Goal: Transaction & Acquisition: Obtain resource

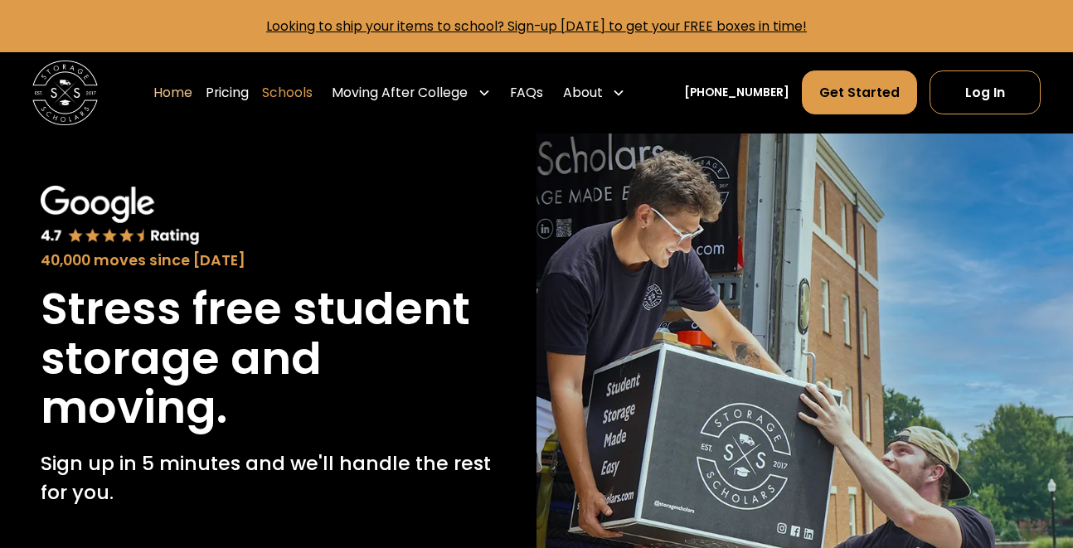
click at [313, 95] on link "Schools" at bounding box center [287, 93] width 51 height 46
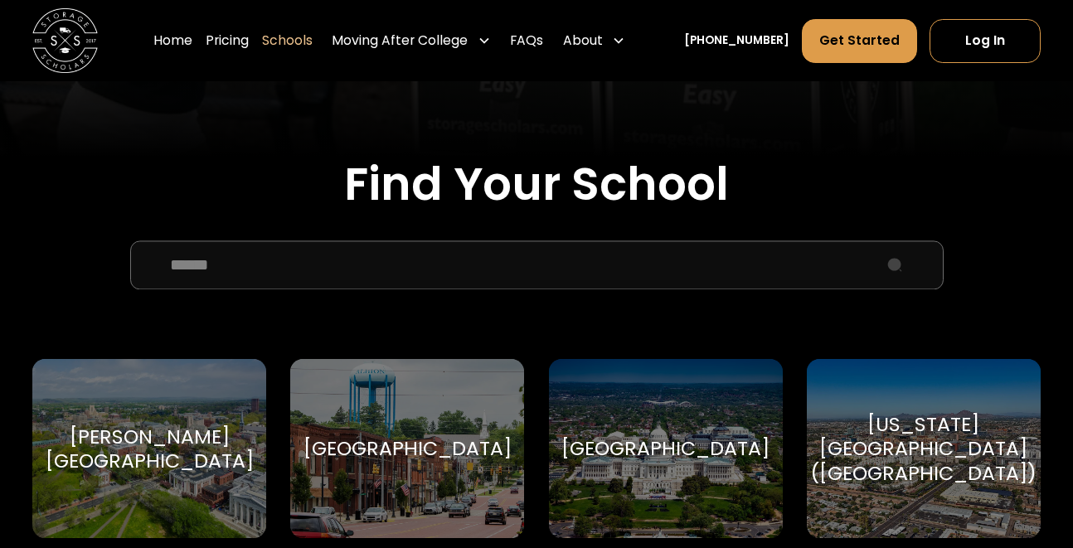
scroll to position [466, 0]
click at [467, 247] on input "School Select Form" at bounding box center [536, 260] width 813 height 49
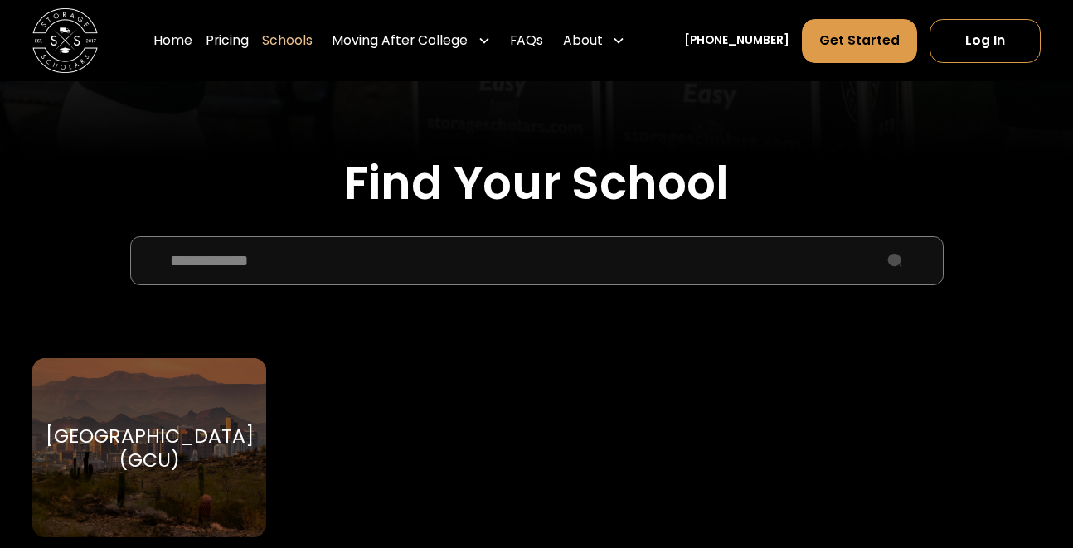
type input "**********"
click at [142, 444] on div "[GEOGRAPHIC_DATA] (GCU)" at bounding box center [150, 448] width 208 height 49
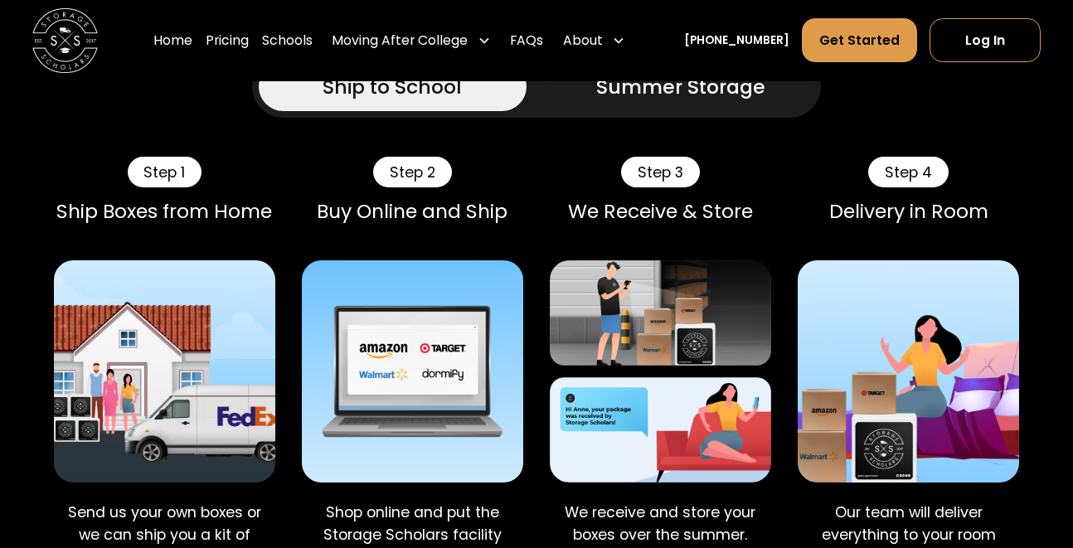
scroll to position [1348, 0]
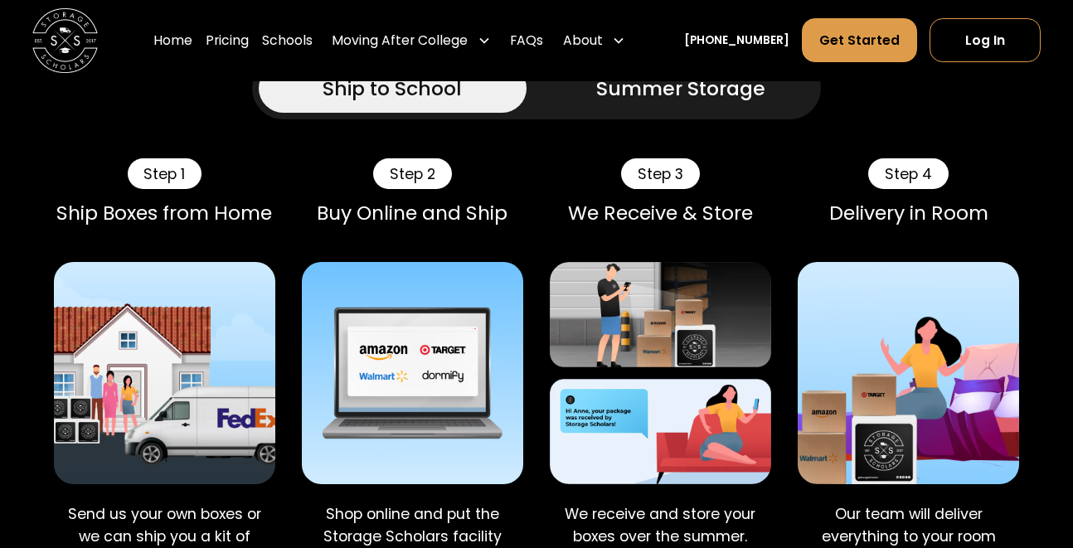
click at [400, 103] on div "Ship to School" at bounding box center [392, 88] width 139 height 29
click at [401, 103] on div "Ship to School" at bounding box center [392, 88] width 139 height 29
click at [385, 103] on div "Ship to School" at bounding box center [392, 88] width 139 height 29
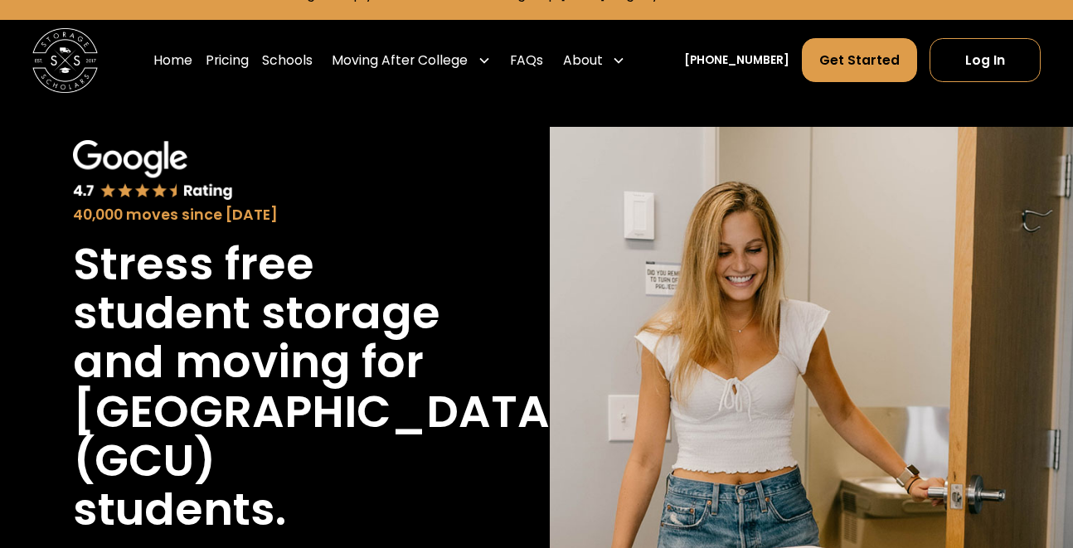
scroll to position [0, 0]
